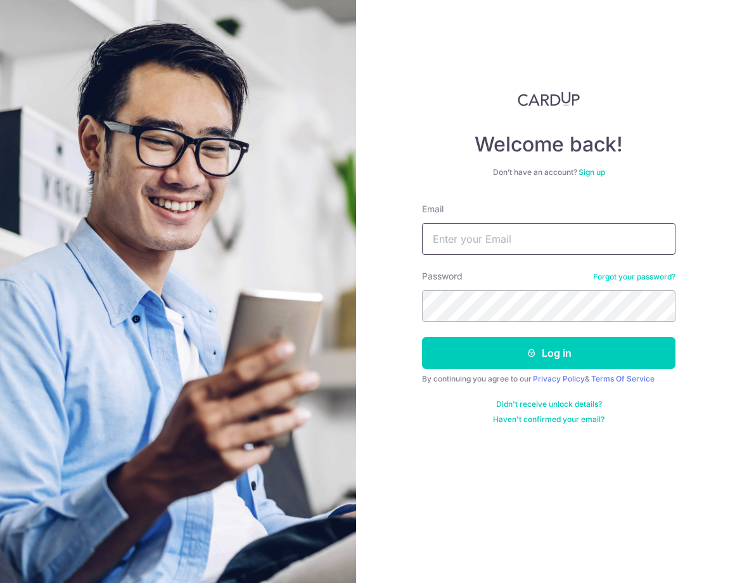
click at [506, 237] on input "Email" at bounding box center [548, 239] width 253 height 32
type input "[EMAIL_ADDRESS][DOMAIN_NAME]"
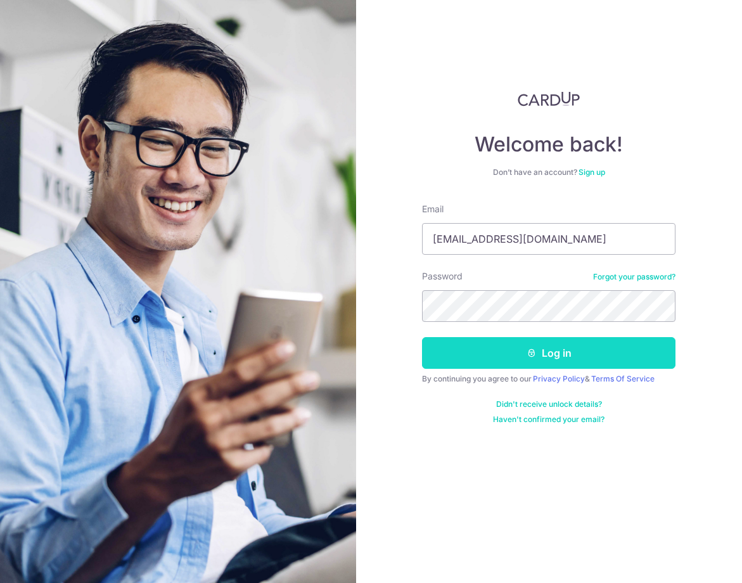
click at [470, 355] on button "Log in" at bounding box center [548, 353] width 253 height 32
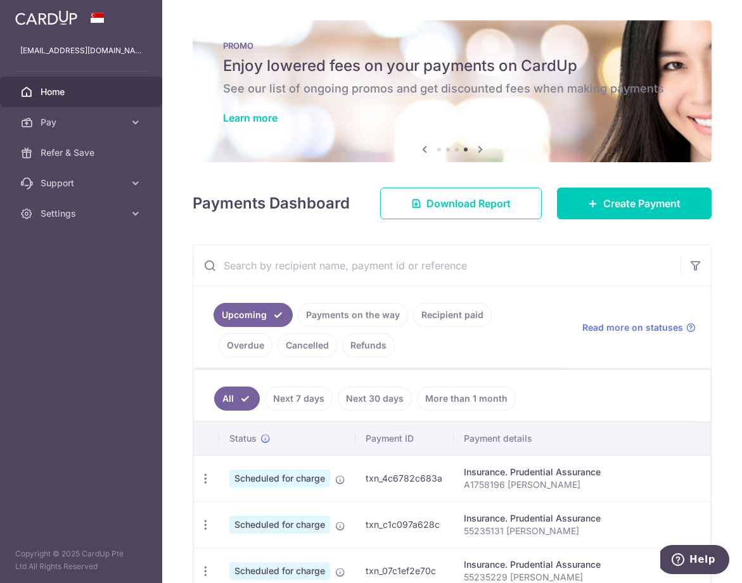
click at [64, 96] on span "Home" at bounding box center [83, 92] width 84 height 13
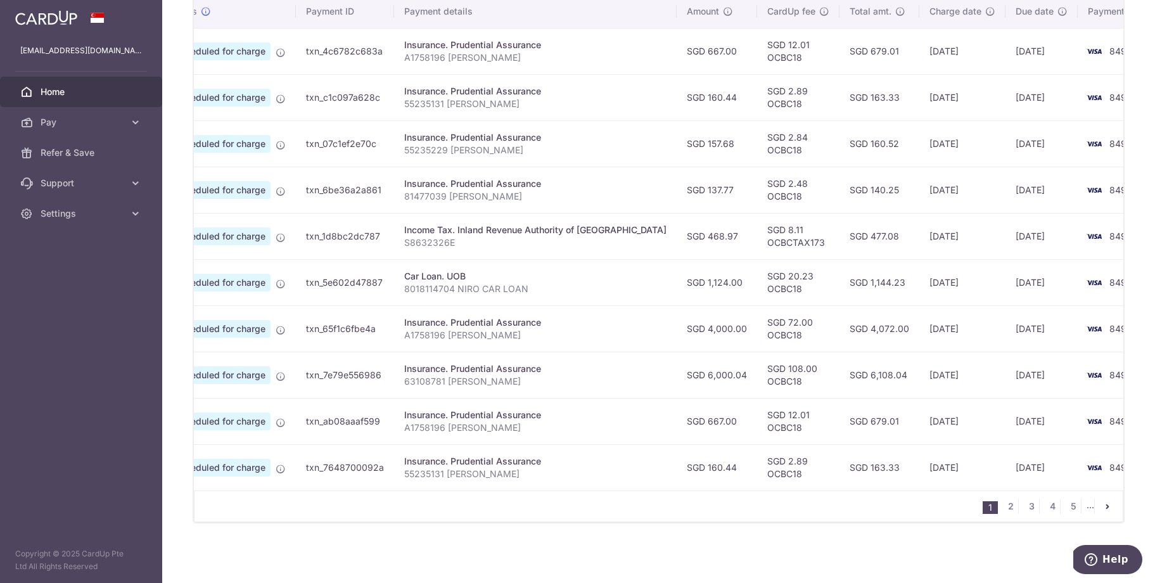
scroll to position [400, 0]
click at [741, 511] on link "2" at bounding box center [1010, 506] width 15 height 15
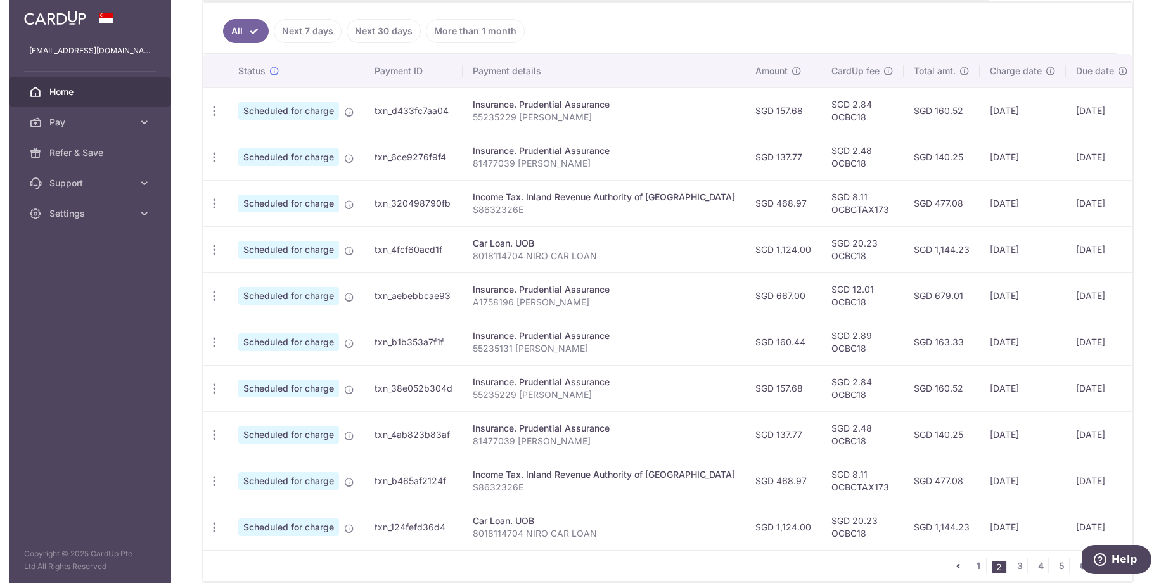
scroll to position [0, 0]
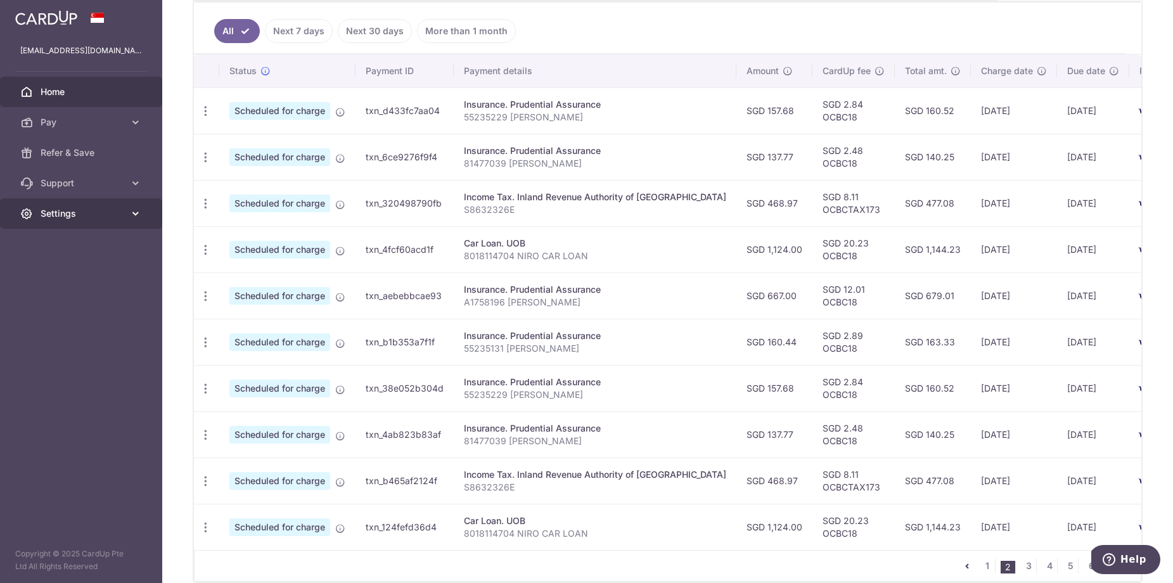
click at [68, 218] on span "Settings" at bounding box center [83, 213] width 84 height 13
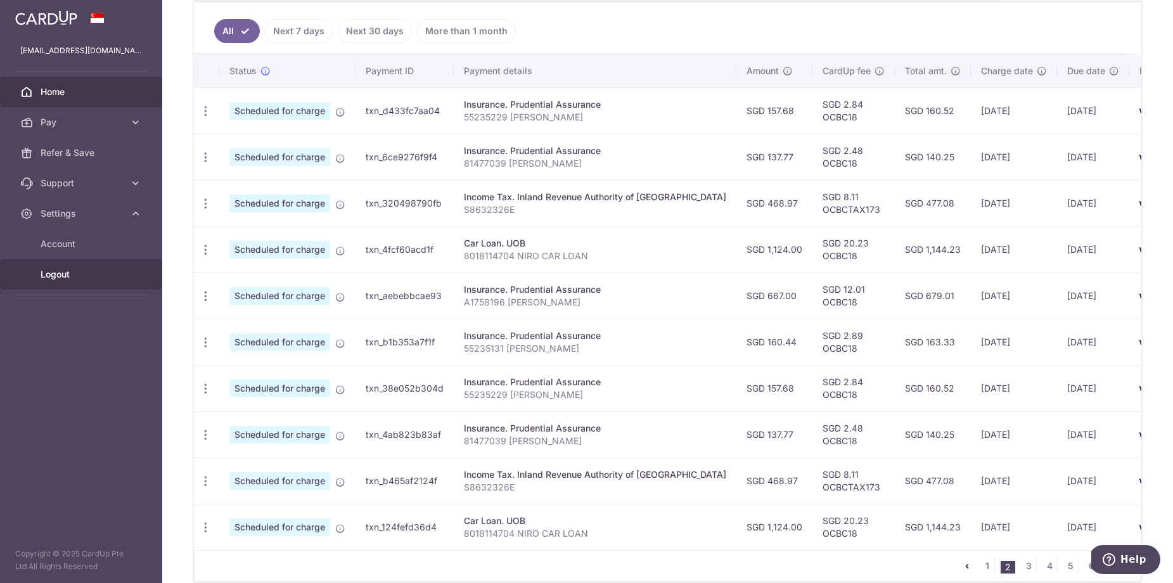
click at [64, 276] on span "Logout" at bounding box center [83, 274] width 84 height 13
